Goal: Check status

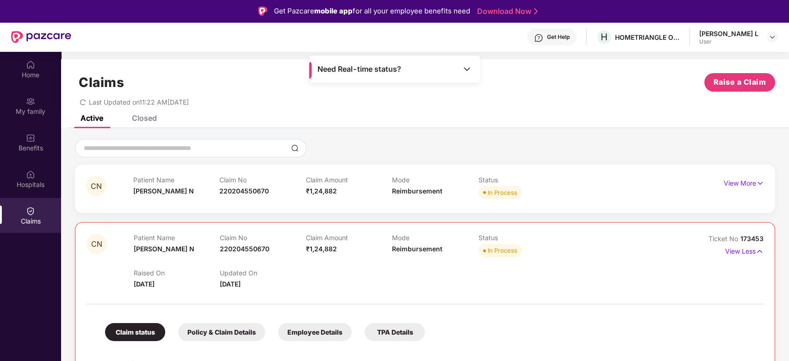
scroll to position [216, 0]
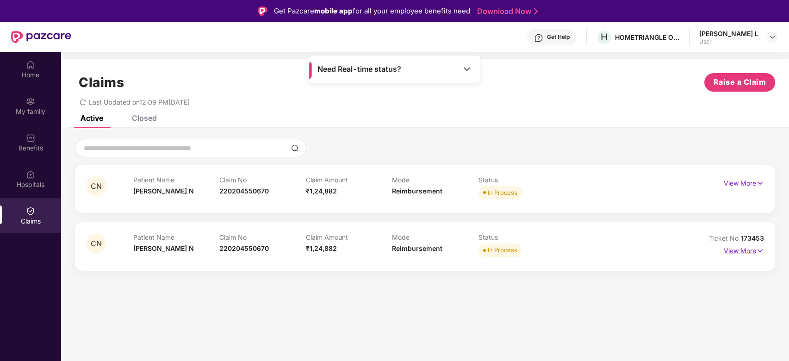
click at [735, 250] on p "View More" at bounding box center [744, 250] width 40 height 13
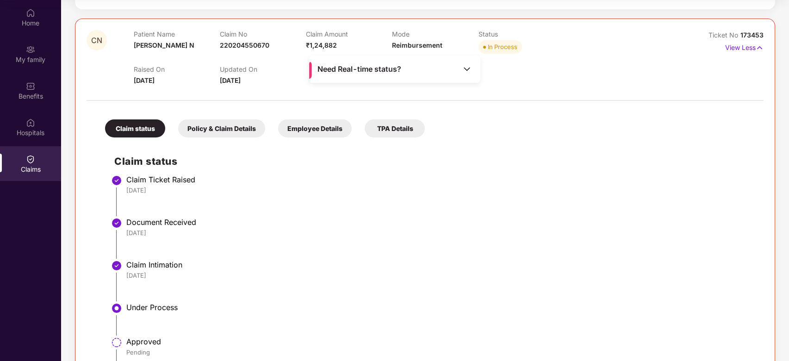
scroll to position [93, 0]
